Goal: Task Accomplishment & Management: Manage account settings

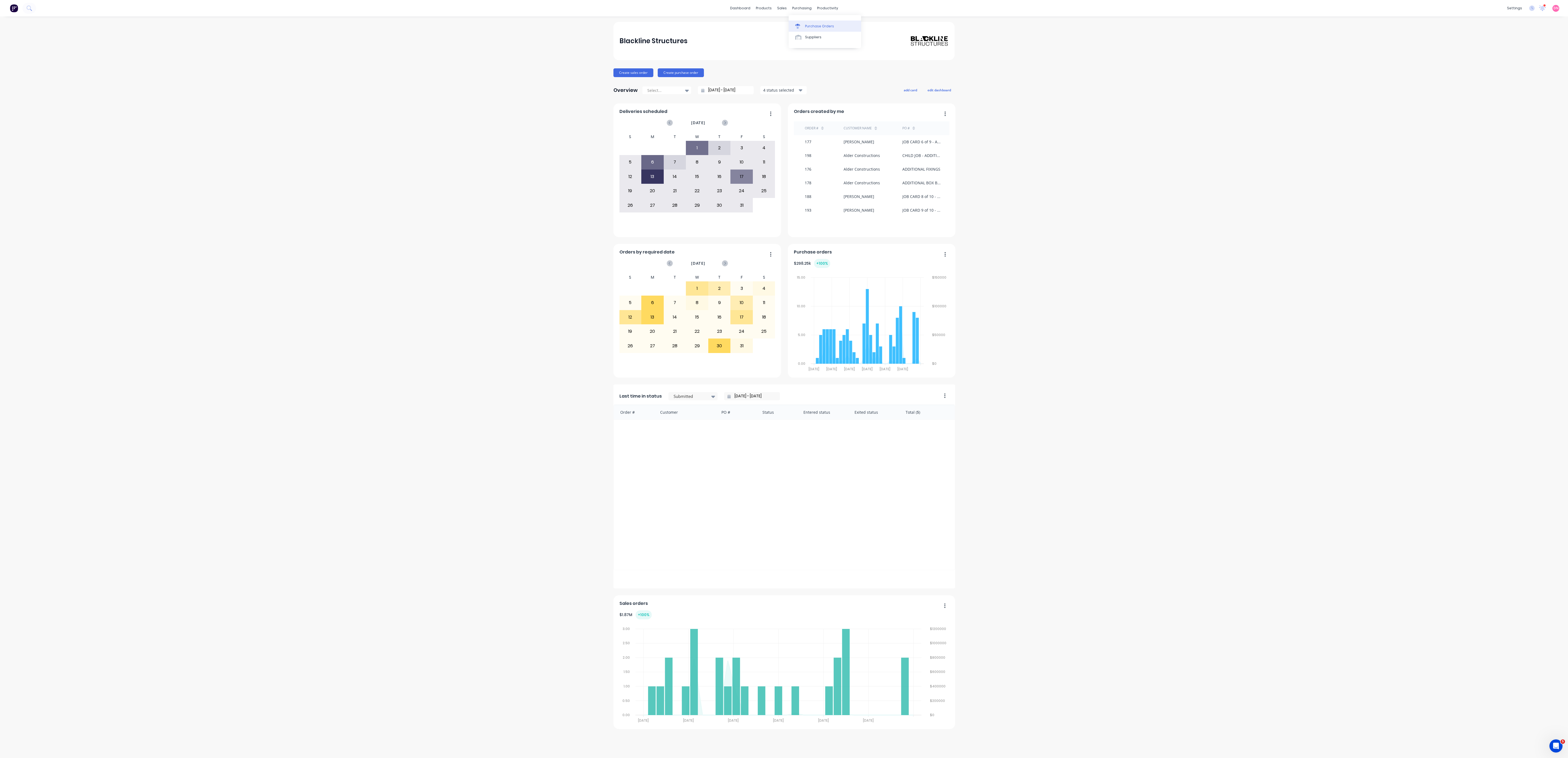
click at [795, 22] on link "Purchase Orders" at bounding box center [825, 26] width 72 height 11
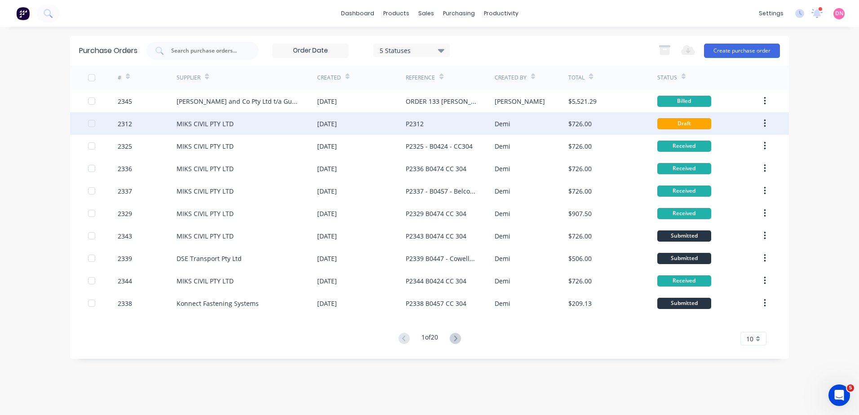
click at [562, 132] on div "Demi" at bounding box center [531, 123] width 74 height 22
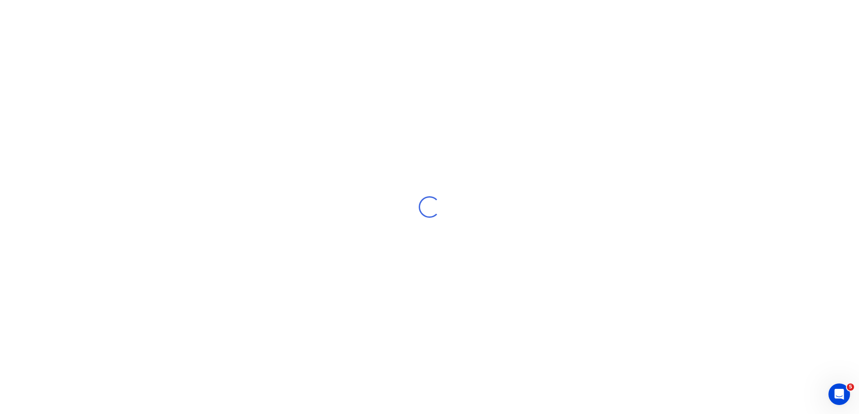
click at [0, 234] on html "dashboard products sales purchasing productivity dashboard products Product Cat…" at bounding box center [429, 207] width 859 height 414
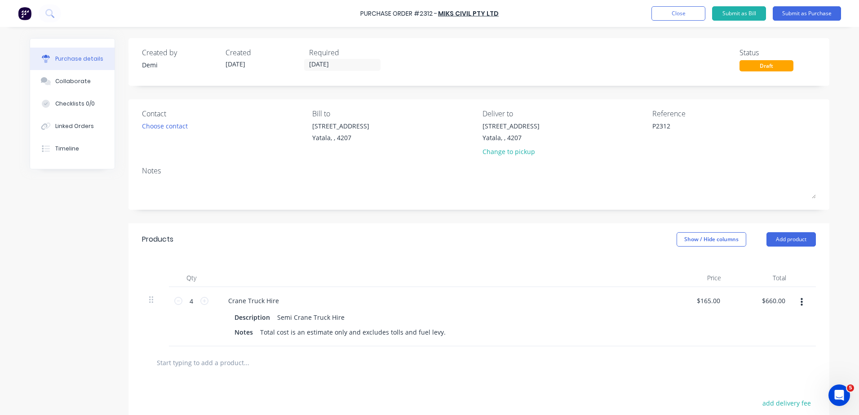
click at [364, 248] on div "Products Show / Hide columns Add product" at bounding box center [478, 239] width 701 height 32
click at [433, 254] on div "Products Show / Hide columns Add product" at bounding box center [478, 239] width 701 height 32
type textarea "x"
